Goal: Information Seeking & Learning: Find specific fact

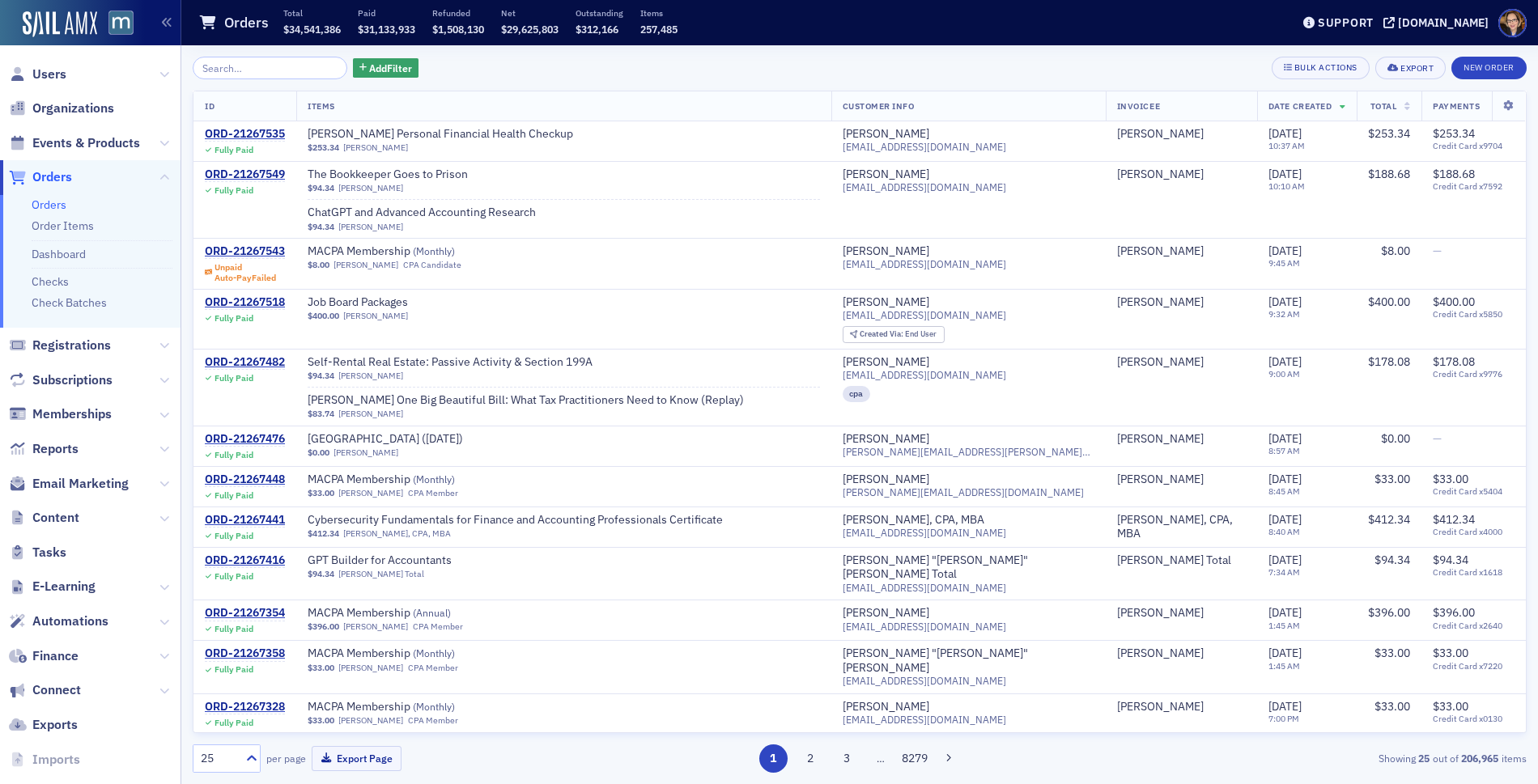
click at [45, 175] on span "Orders" at bounding box center [52, 177] width 39 height 18
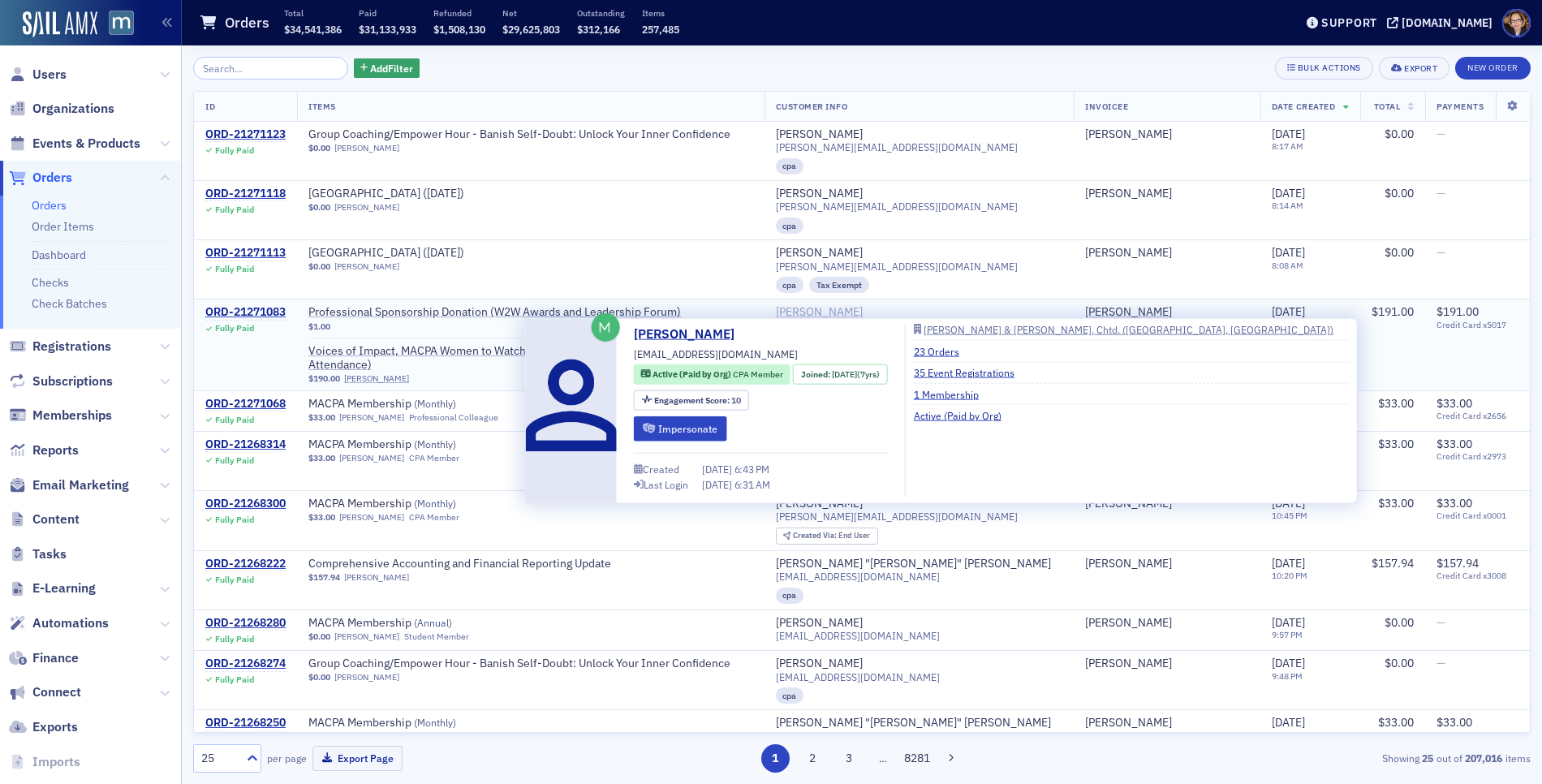
click at [862, 311] on div "[PERSON_NAME]" at bounding box center [819, 312] width 87 height 15
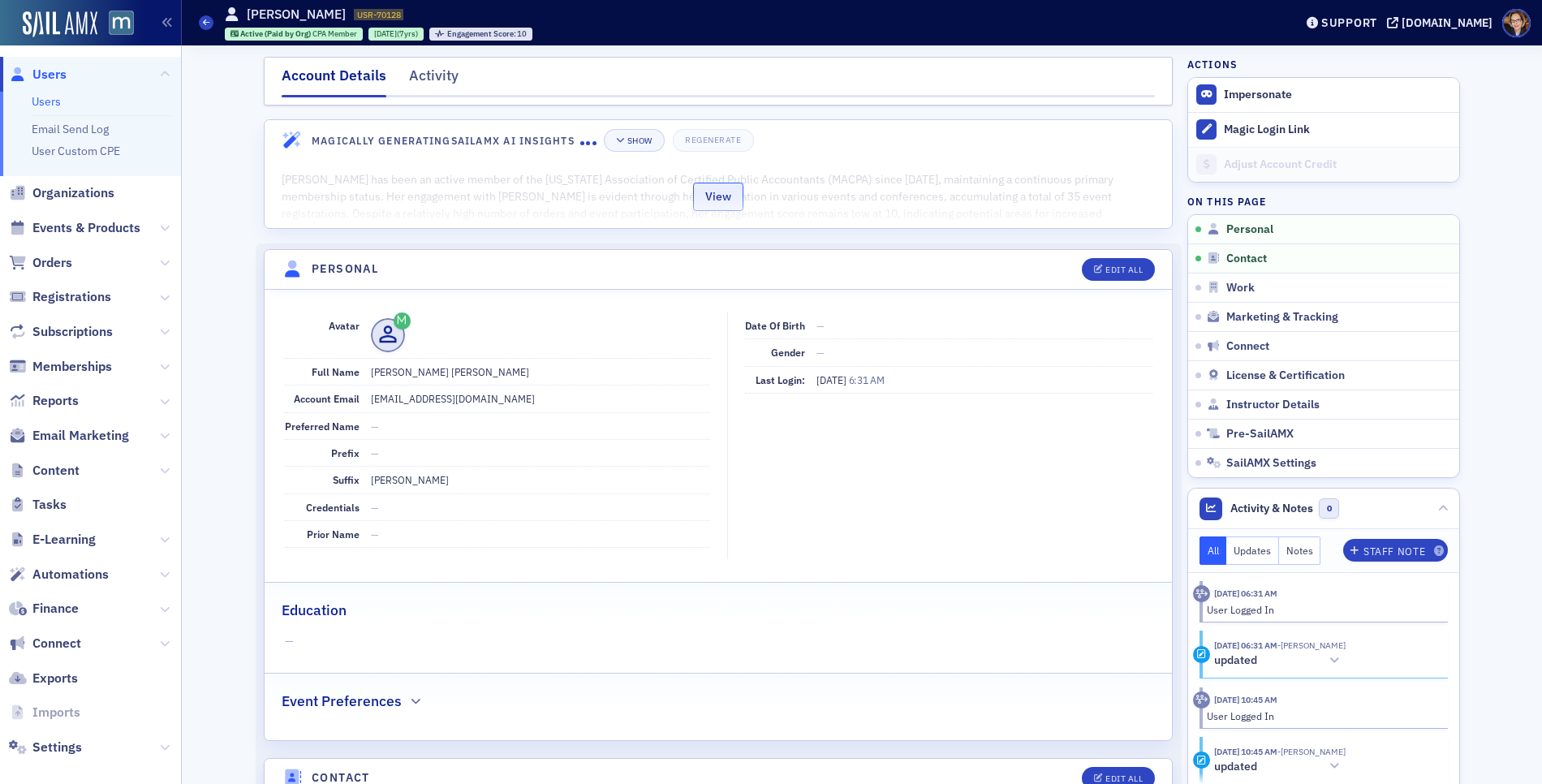
click at [715, 195] on button "View" at bounding box center [717, 196] width 50 height 29
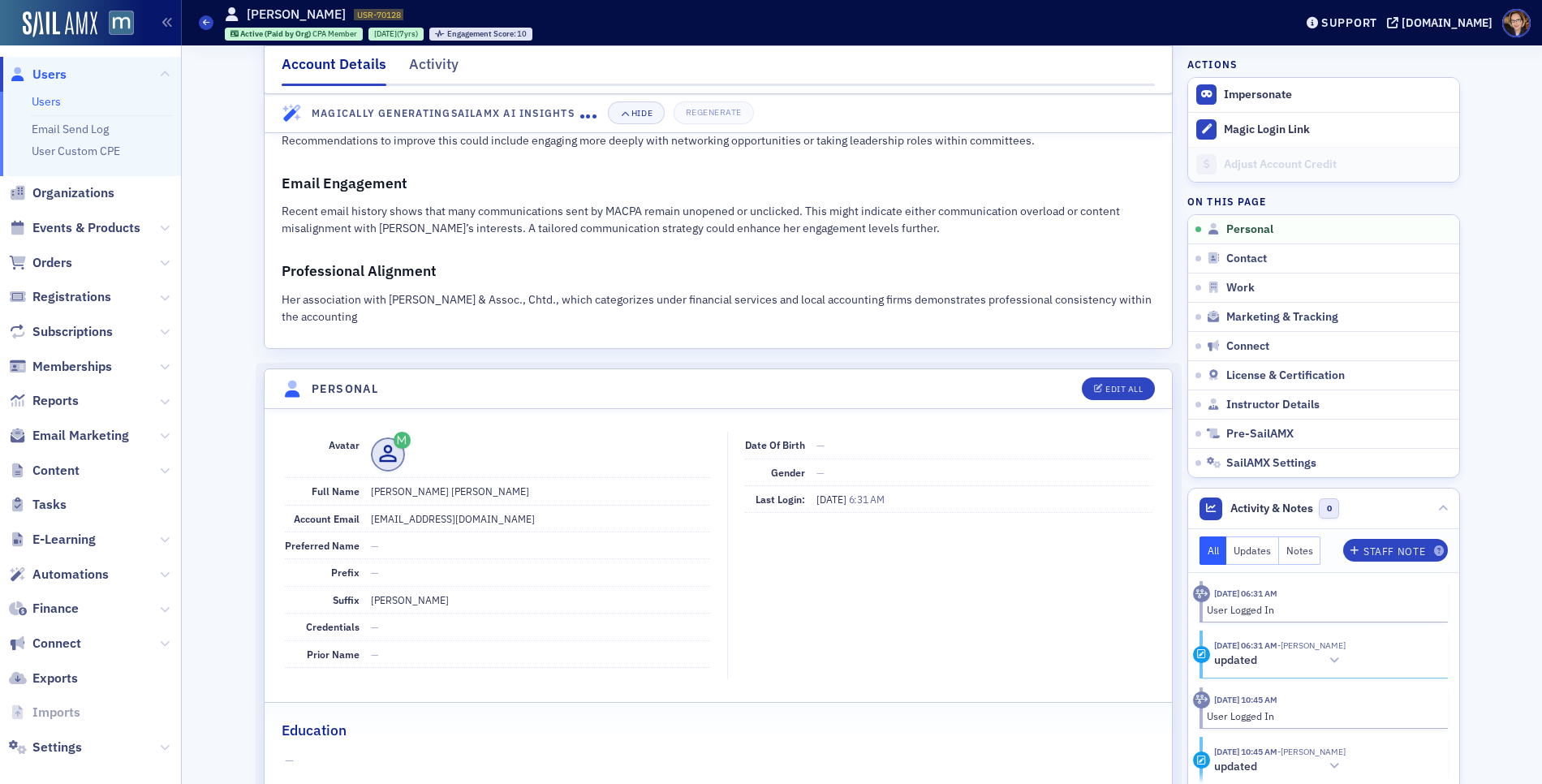
scroll to position [747, 0]
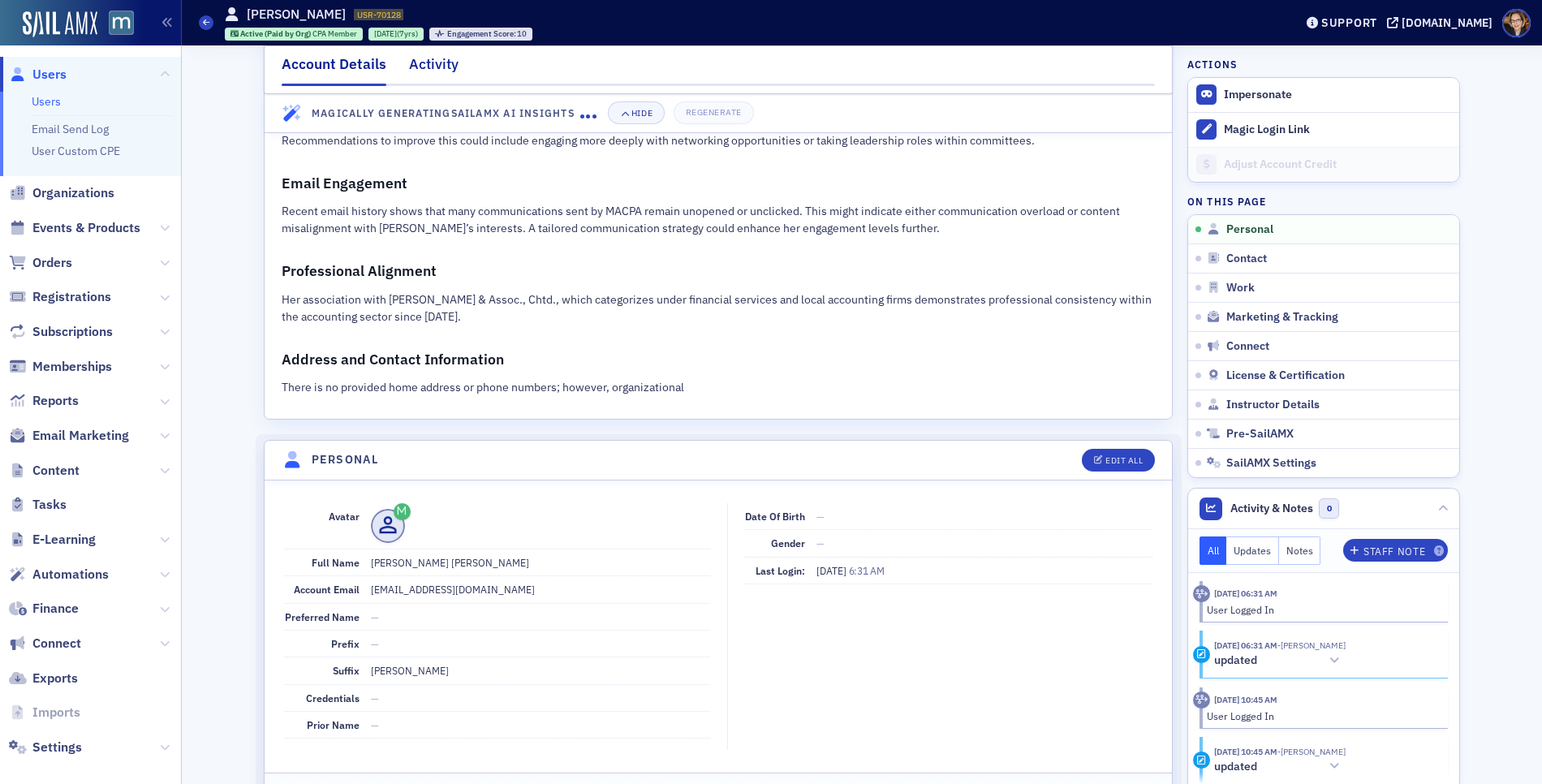
click at [413, 59] on div "Activity" at bounding box center [434, 68] width 49 height 30
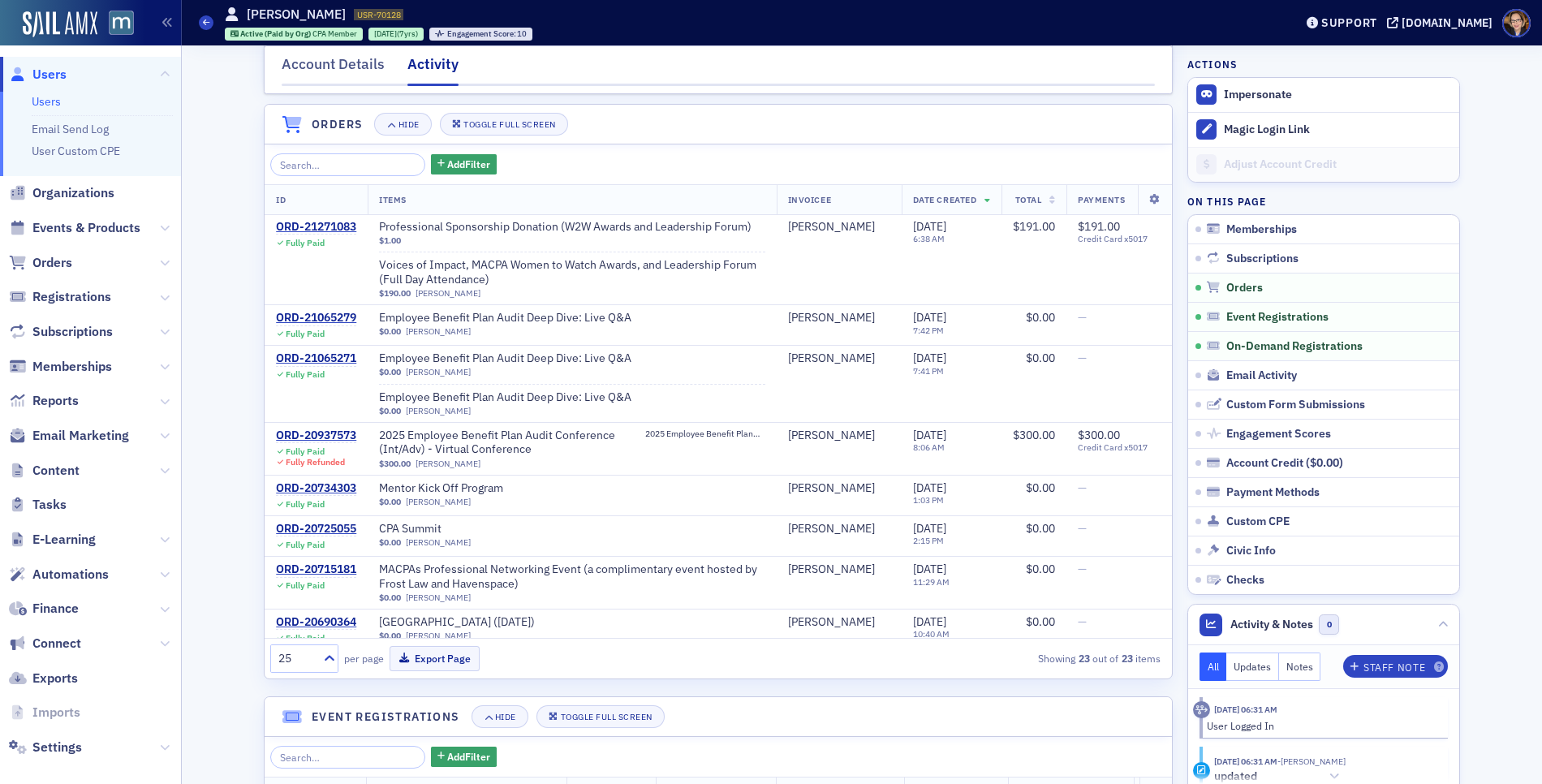
scroll to position [122, 0]
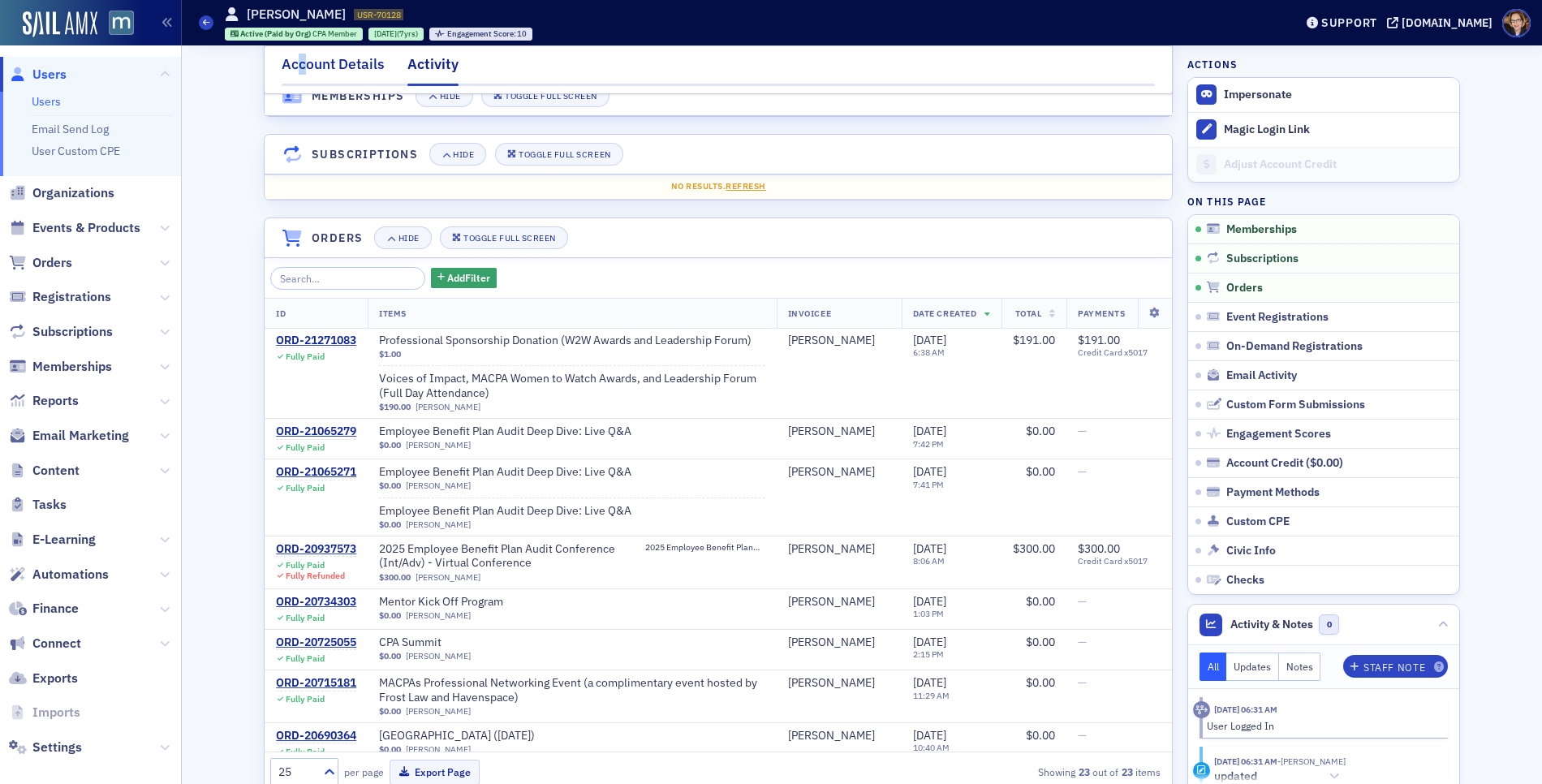
drag, startPoint x: 293, startPoint y: 60, endPoint x: 310, endPoint y: 69, distance: 19.2
click at [295, 60] on div "Account Details" at bounding box center [332, 68] width 103 height 30
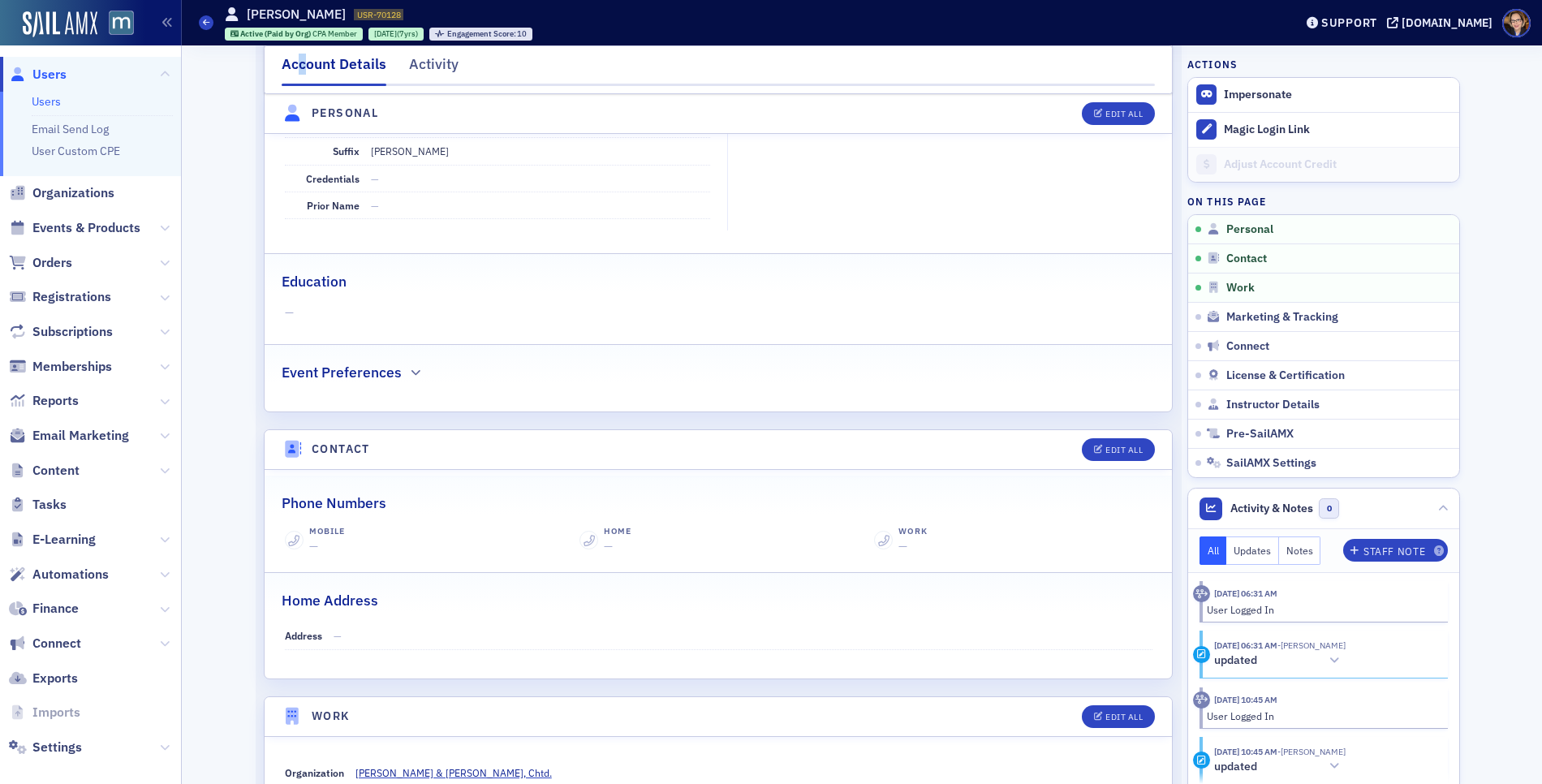
scroll to position [28, 0]
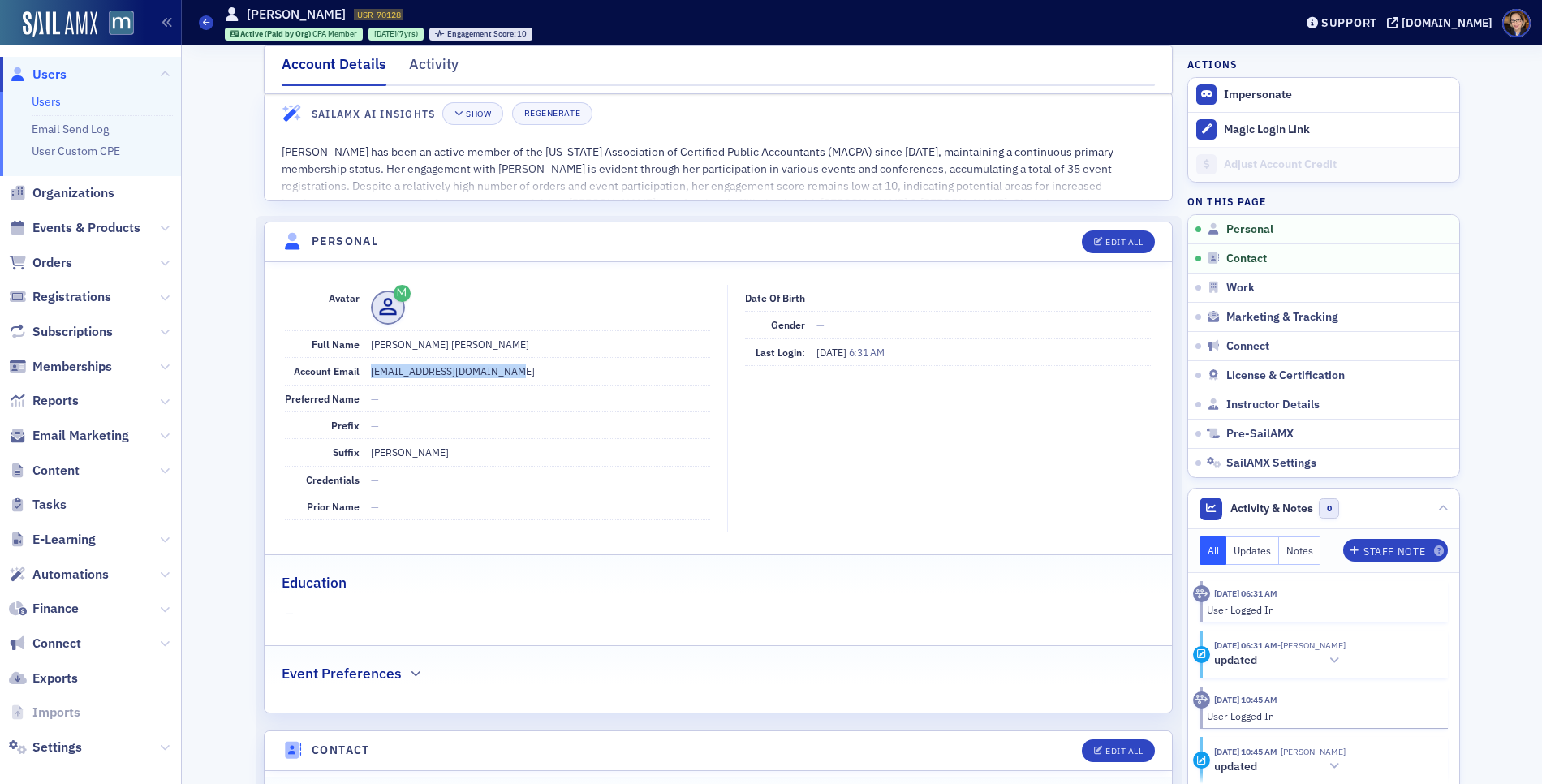
drag, startPoint x: 512, startPoint y: 368, endPoint x: 363, endPoint y: 369, distance: 149.0
click at [371, 369] on dd "[EMAIL_ADDRESS][DOMAIN_NAME]" at bounding box center [541, 371] width 339 height 26
copy dd "[EMAIL_ADDRESS][DOMAIN_NAME]"
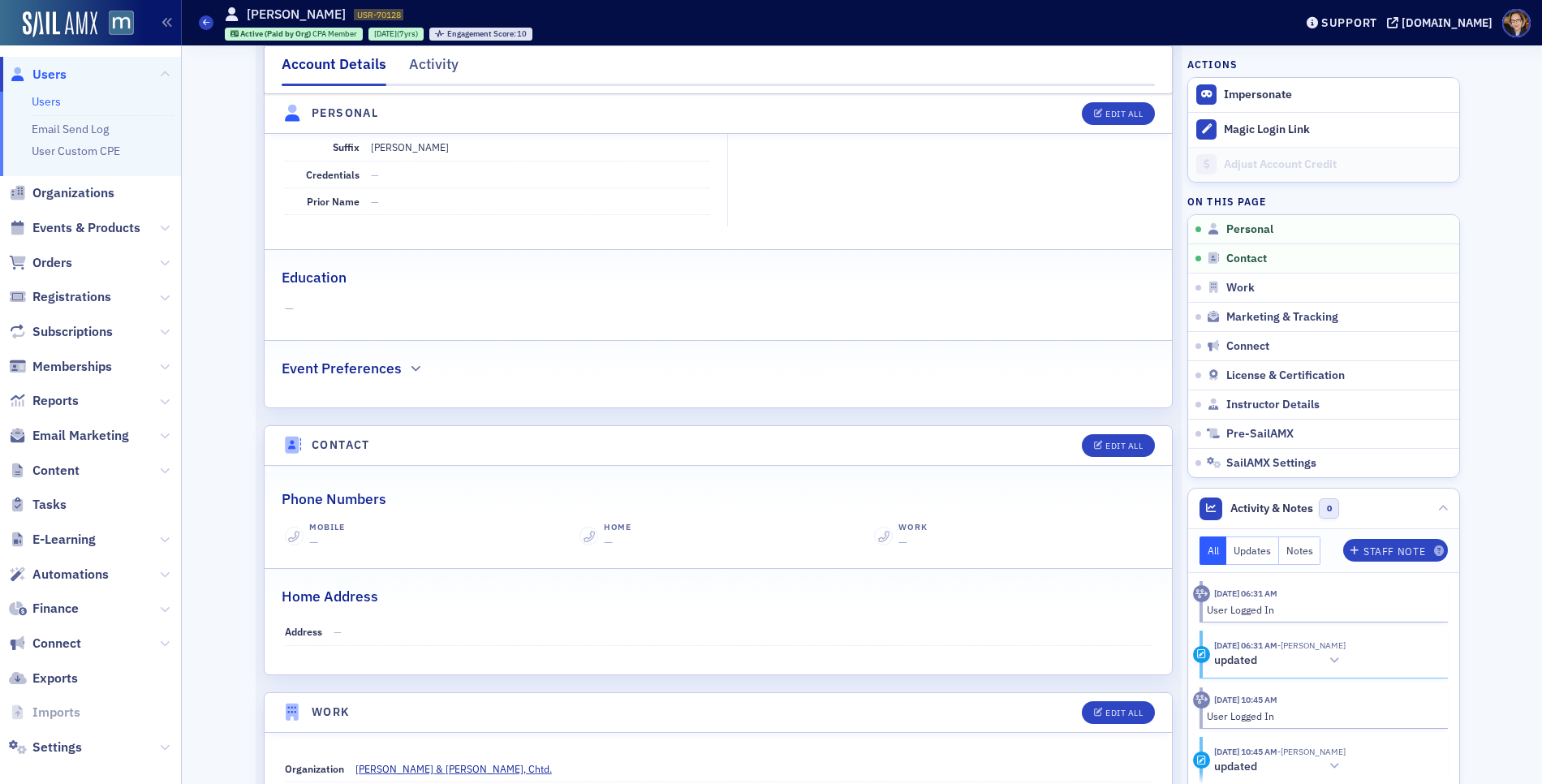
scroll to position [0, 0]
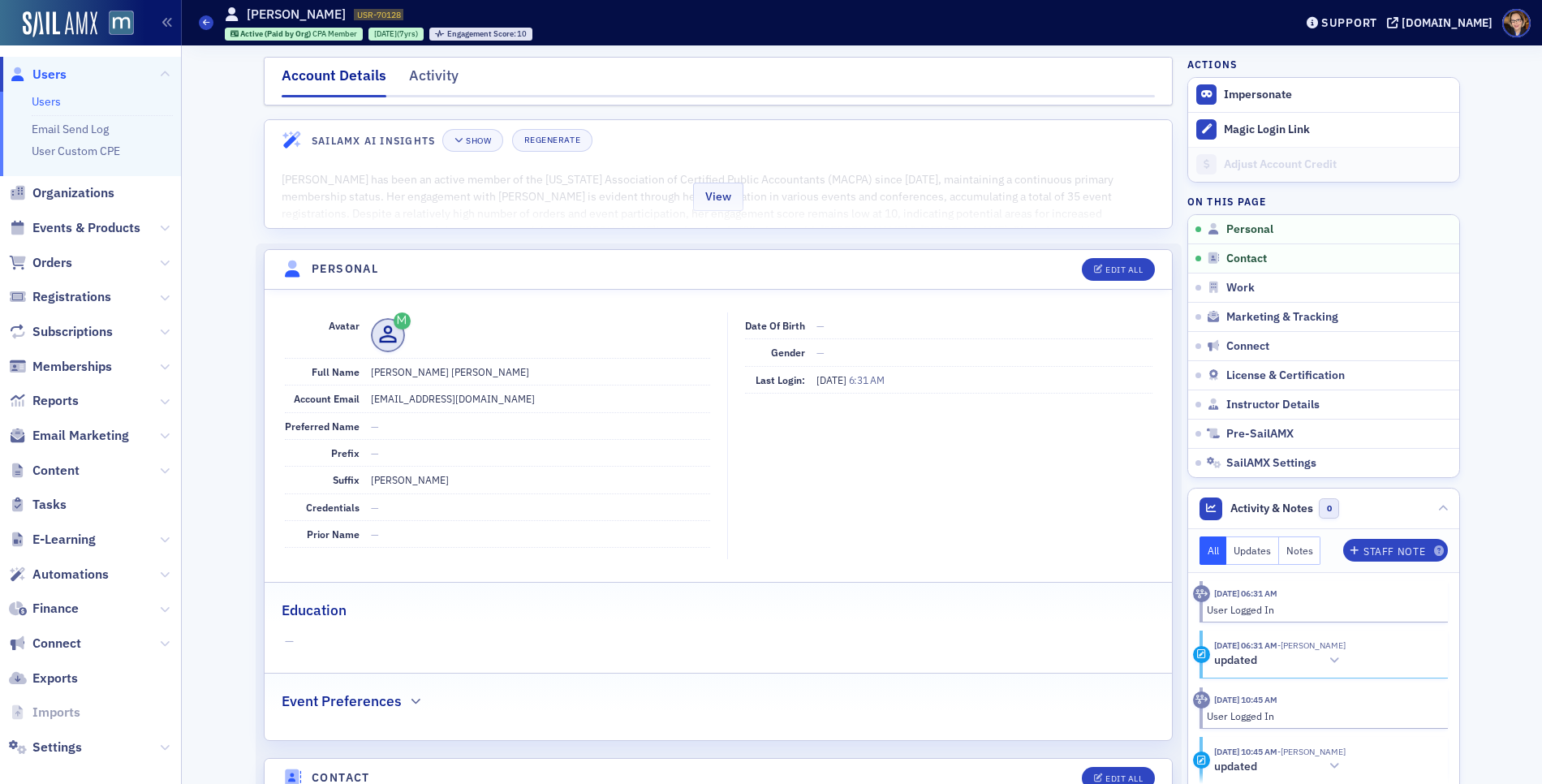
click at [744, 178] on div "View" at bounding box center [718, 193] width 908 height 68
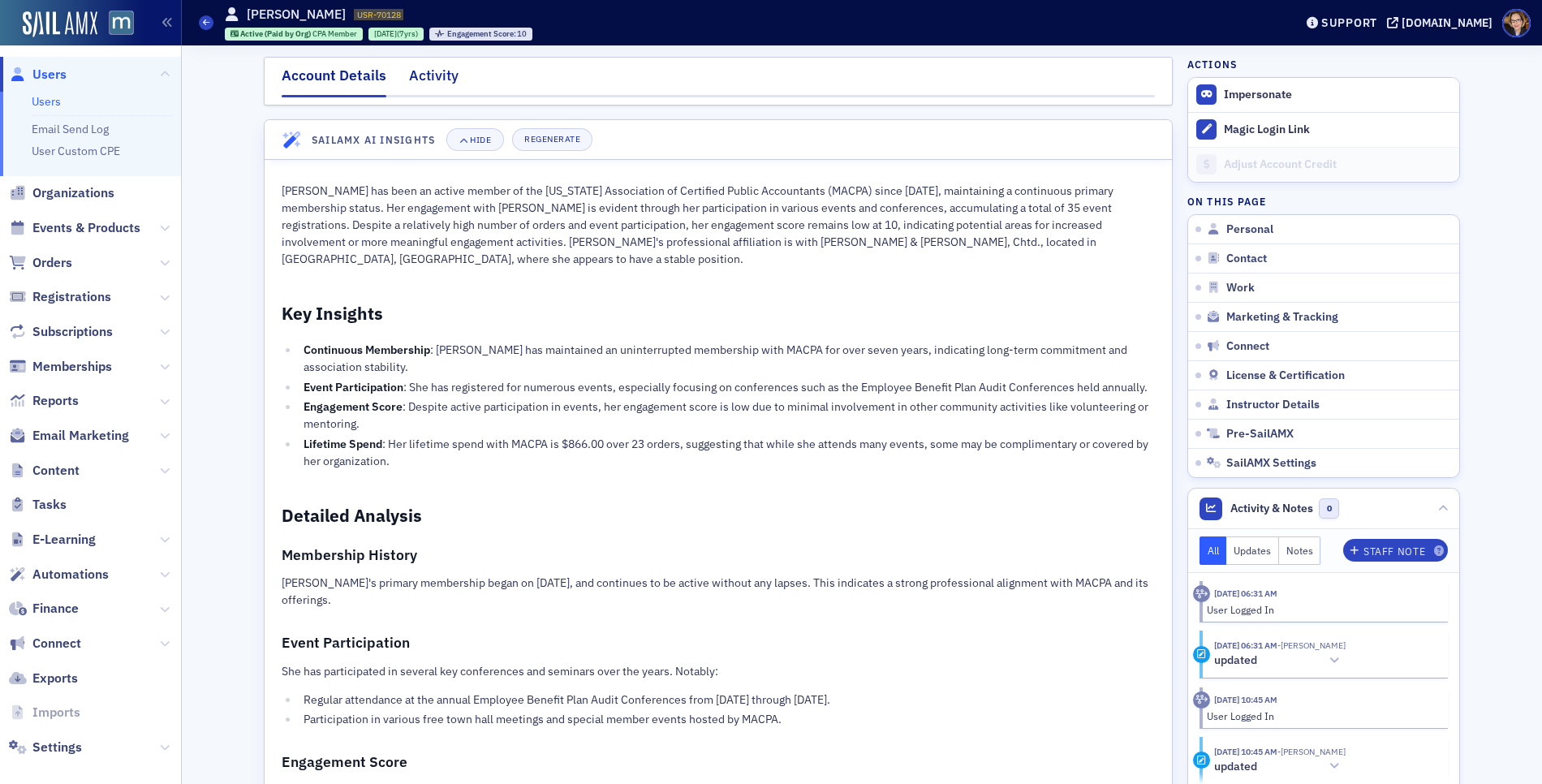
click at [409, 78] on div "Activity" at bounding box center [434, 80] width 49 height 30
